Goal: Book appointment/travel/reservation

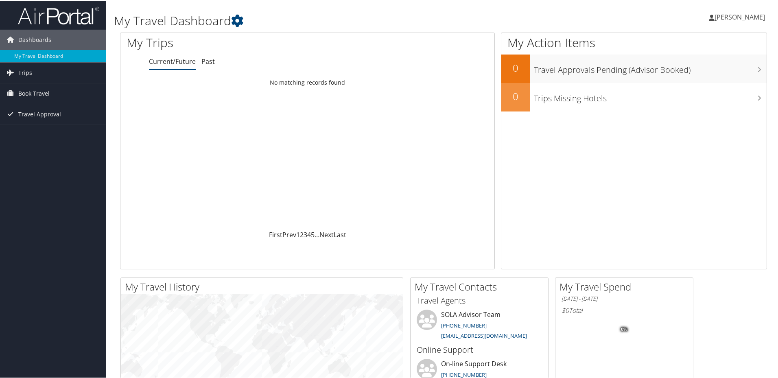
click at [41, 90] on span "Book Travel" at bounding box center [33, 93] width 31 height 20
click at [56, 116] on link "Book/Manage Online Trips" at bounding box center [53, 121] width 106 height 12
